Goal: Find specific page/section: Find specific page/section

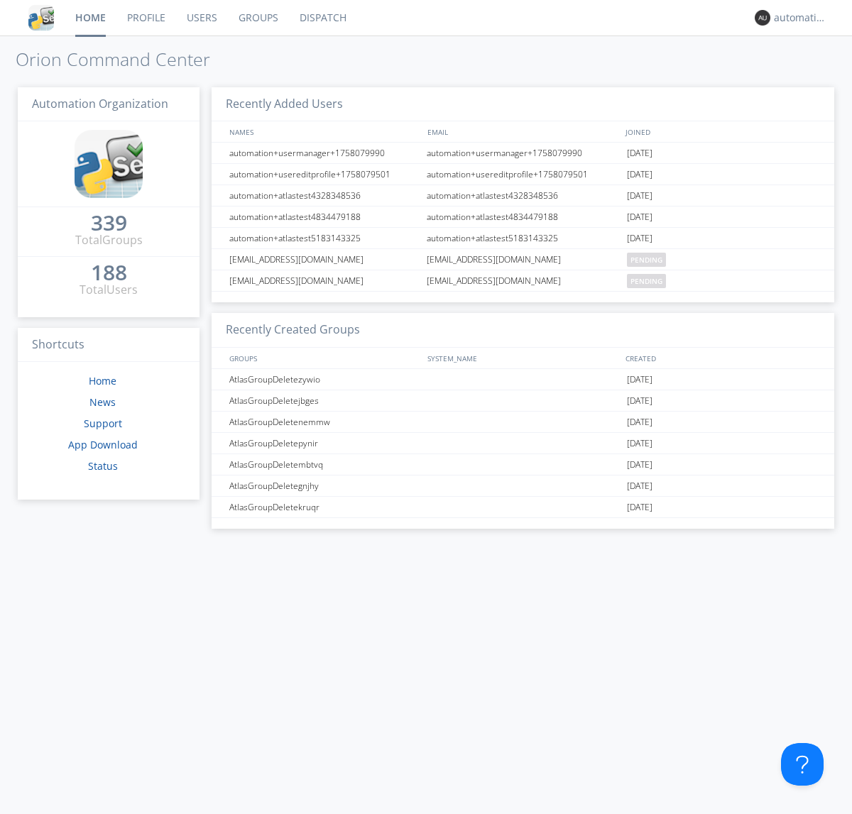
click at [322, 18] on link "Dispatch" at bounding box center [323, 18] width 68 height 36
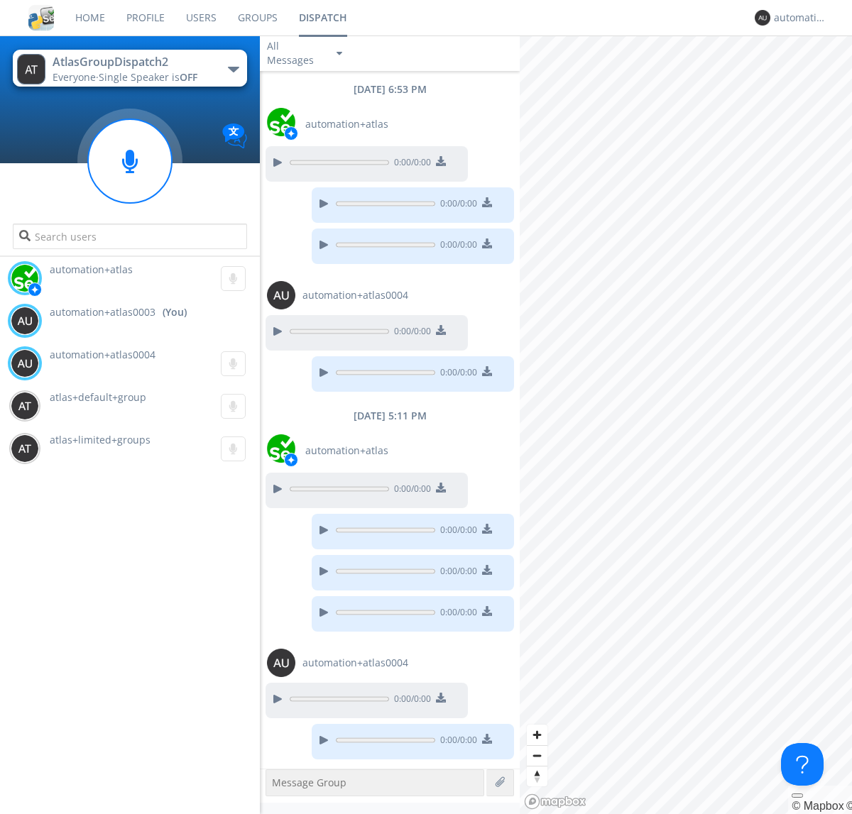
click at [233, 69] on div "button" at bounding box center [233, 70] width 11 height 6
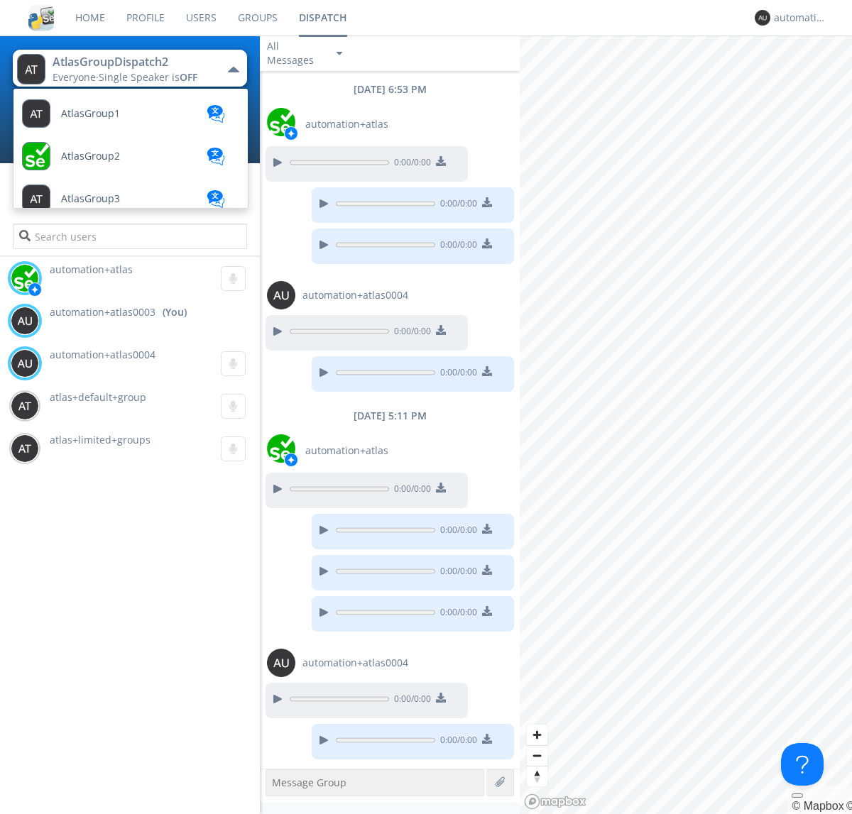
click at [110, 748] on span "AtlasGroupDispatch3" at bounding box center [111, 753] width 101 height 11
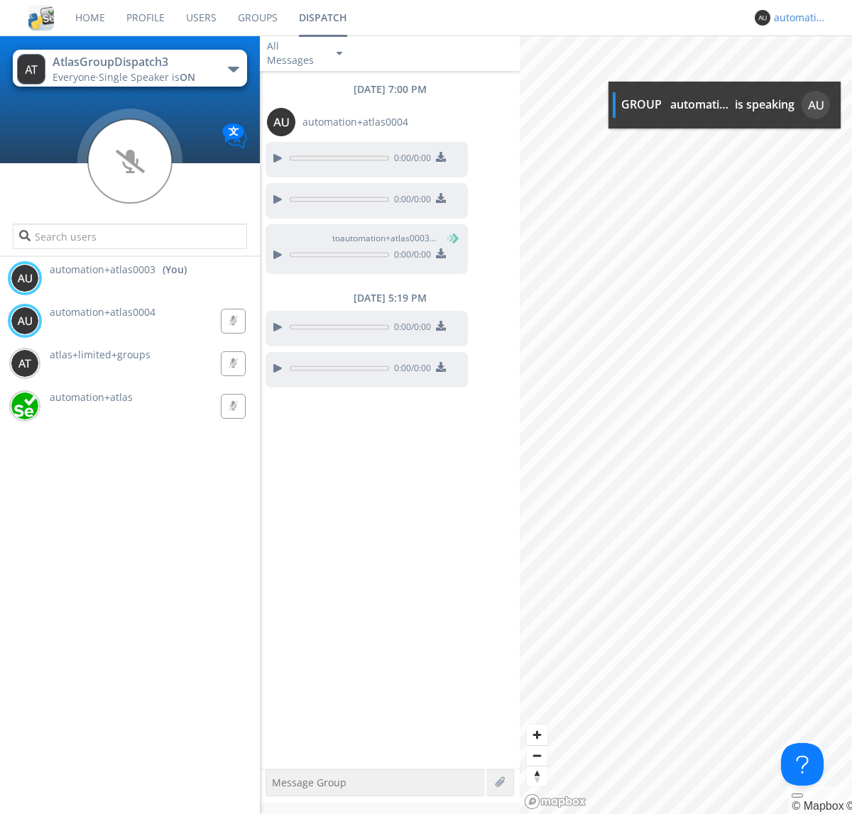
click at [797, 18] on div "automation+atlas0003" at bounding box center [800, 18] width 53 height 14
